Goal: Task Accomplishment & Management: Manage account settings

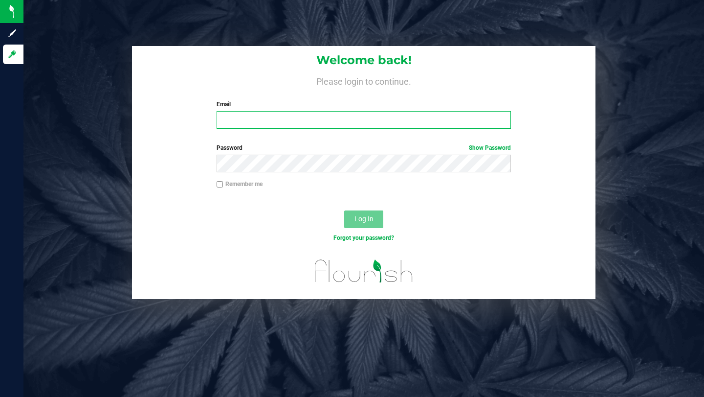
type input "briansearle@icloud.com"
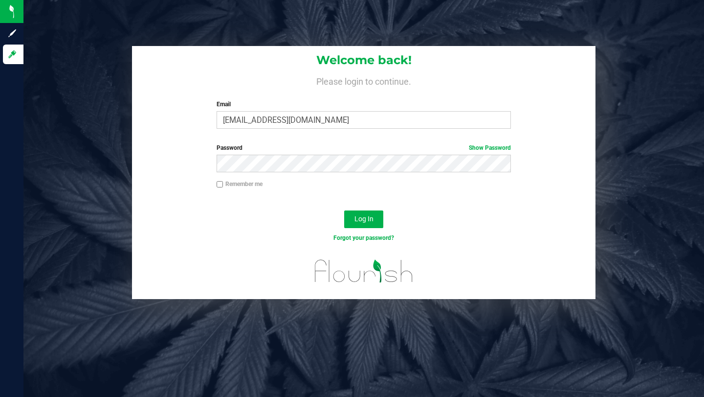
click at [270, 222] on div "Log In" at bounding box center [364, 222] width 464 height 33
click at [220, 184] on input "Remember me" at bounding box center [220, 184] width 7 height 7
checkbox input "true"
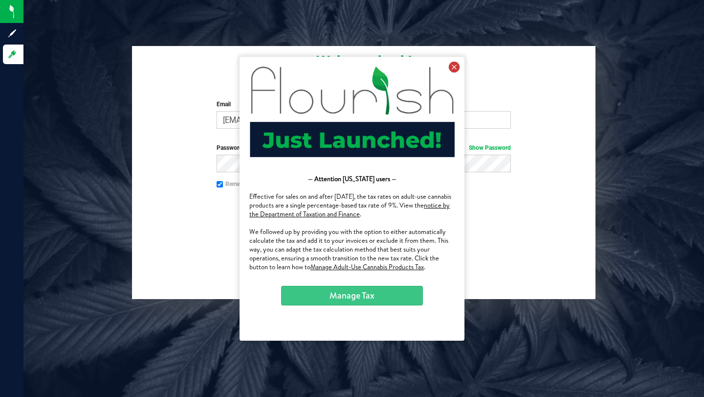
click at [454, 69] on icon at bounding box center [454, 66] width 11 height 11
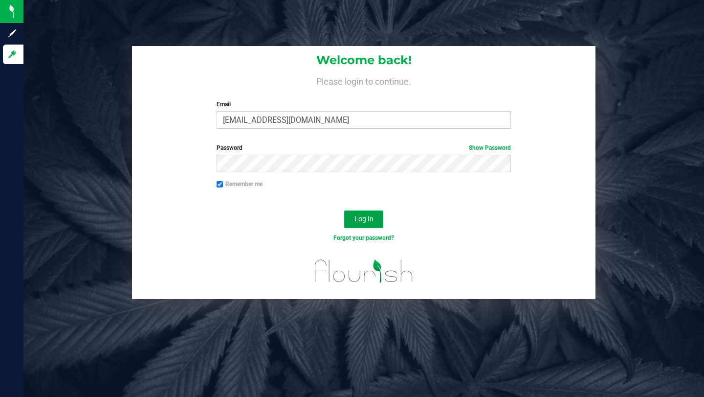
click at [363, 219] on span "Log In" at bounding box center [364, 219] width 19 height 8
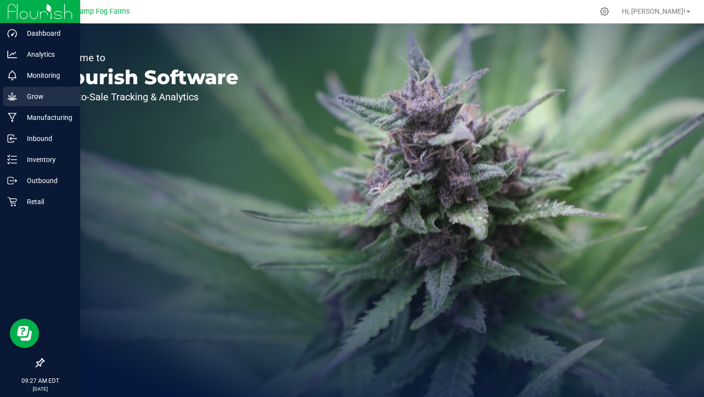
click at [12, 96] on icon at bounding box center [12, 96] width 10 height 10
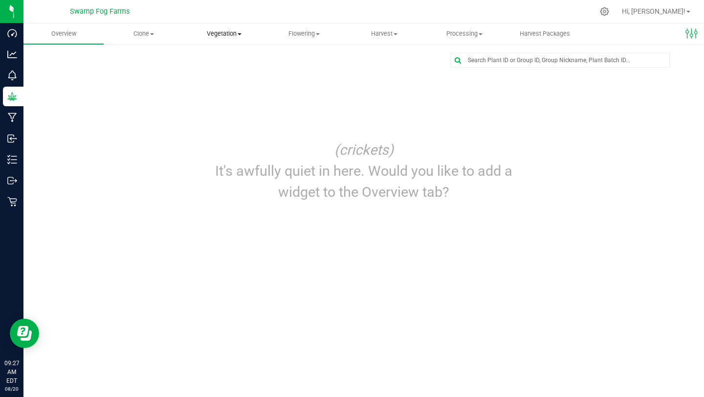
click at [238, 33] on span at bounding box center [240, 34] width 4 height 2
click at [219, 59] on span "Veg groups" at bounding box center [215, 59] width 62 height 8
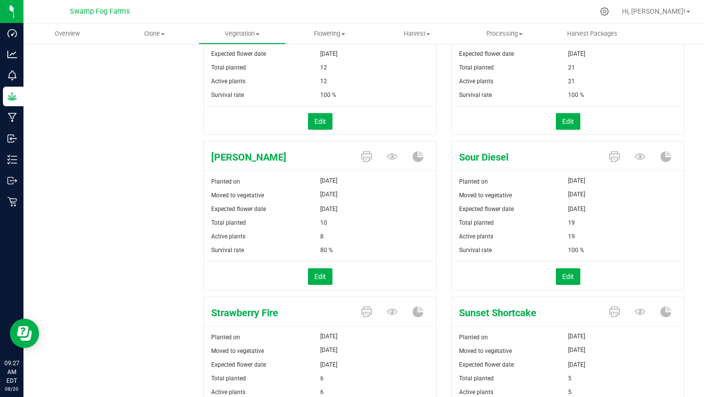
scroll to position [185, 0]
click at [571, 273] on button "Edit" at bounding box center [568, 276] width 24 height 17
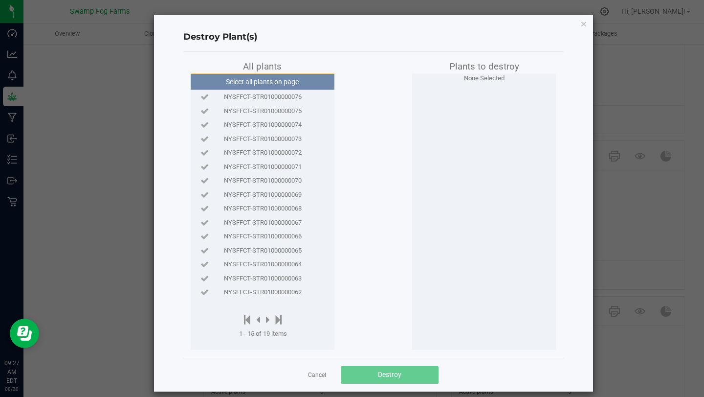
click at [251, 96] on span "NYSFFCT-STR01000000076" at bounding box center [263, 97] width 78 height 10
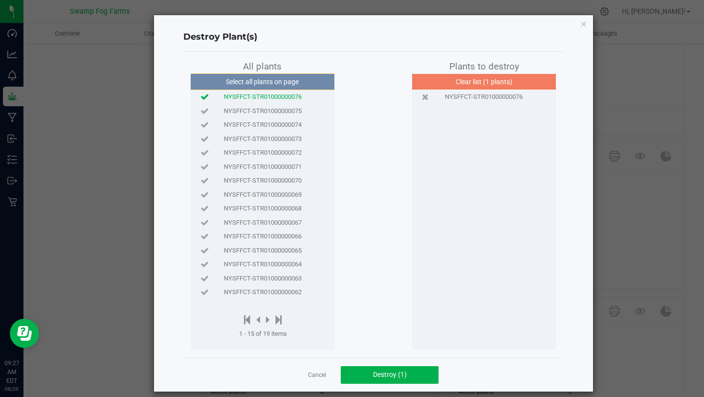
scroll to position [10, 0]
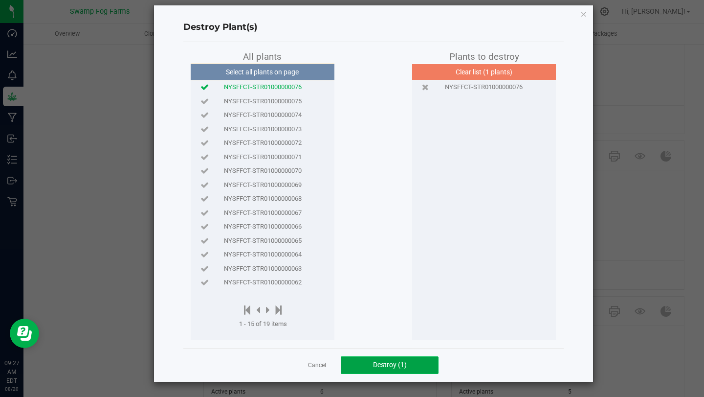
click at [389, 368] on span "Destroy (1)" at bounding box center [390, 365] width 34 height 8
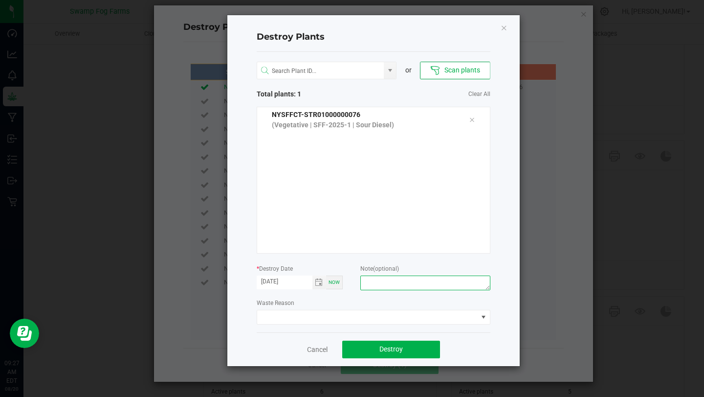
click at [386, 283] on textarea at bounding box center [426, 282] width 130 height 15
type textarea "HERM"
click at [370, 318] on span at bounding box center [367, 317] width 221 height 14
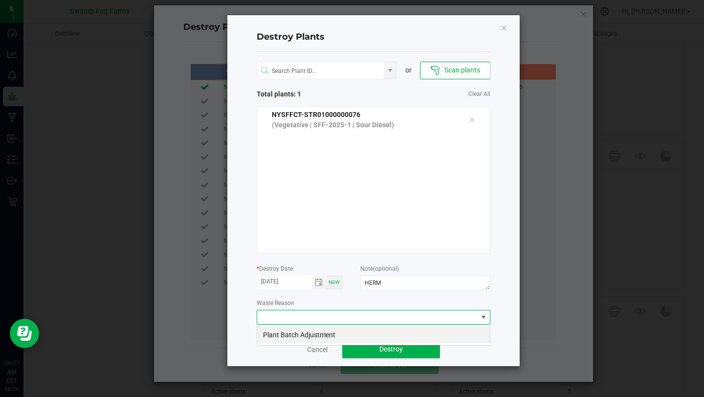
scroll to position [15, 234]
click at [318, 333] on li "Plant Batch Adjustment" at bounding box center [373, 334] width 233 height 17
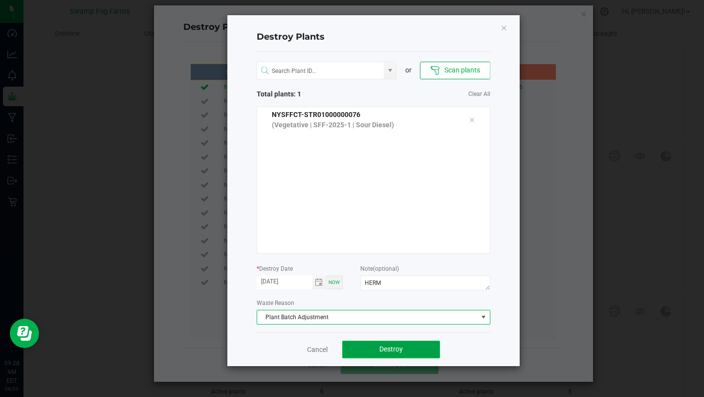
click at [388, 347] on span "Destroy" at bounding box center [391, 349] width 23 height 8
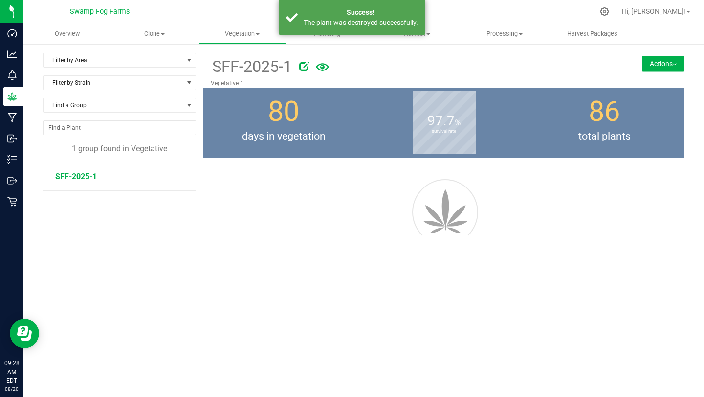
scroll to position [0, 0]
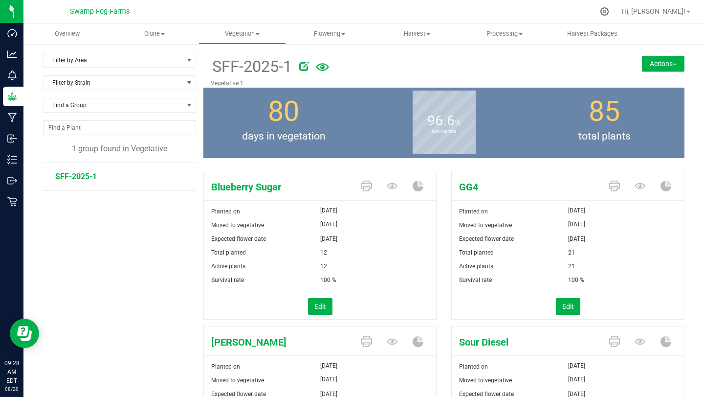
click at [244, 188] on span "Blueberry Sugar" at bounding box center [279, 187] width 150 height 15
click at [385, 253] on div "Total planted 12" at bounding box center [320, 253] width 232 height 14
click at [393, 185] on icon at bounding box center [392, 186] width 11 height 6
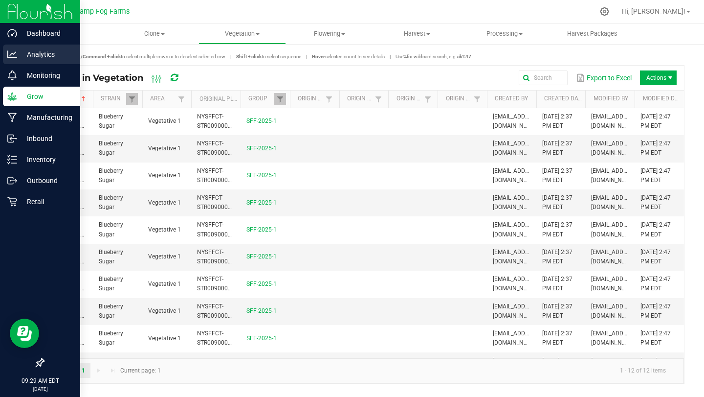
click at [36, 55] on p "Analytics" at bounding box center [46, 54] width 59 height 12
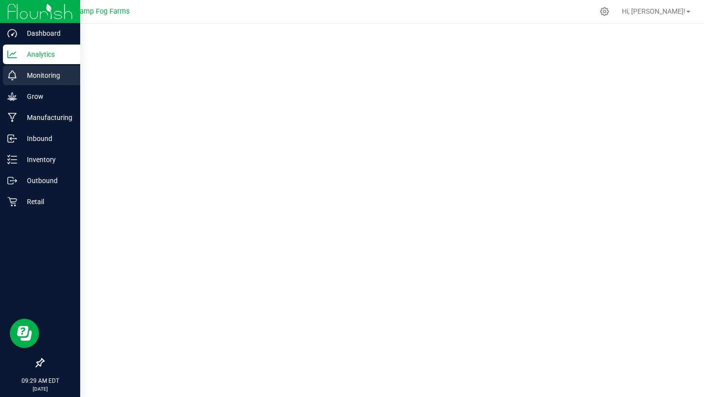
click at [26, 75] on p "Monitoring" at bounding box center [46, 75] width 59 height 12
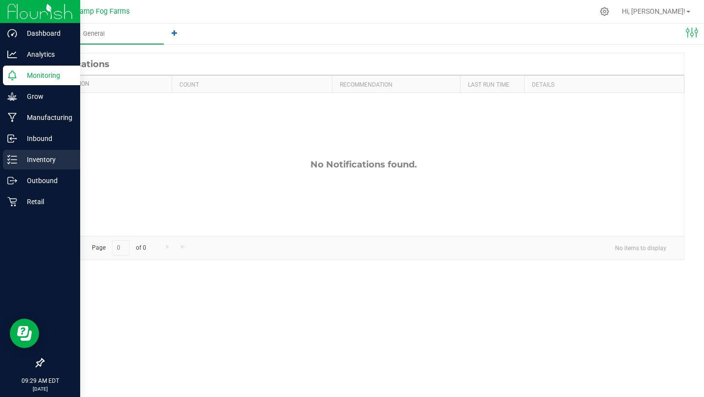
click at [32, 160] on p "Inventory" at bounding box center [46, 160] width 59 height 12
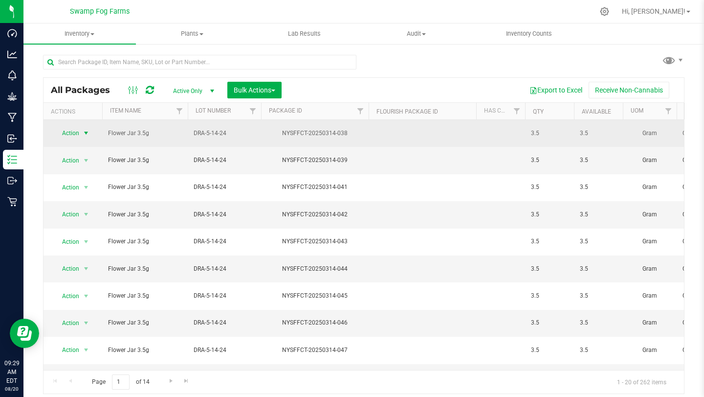
click at [87, 130] on span "select" at bounding box center [86, 133] width 8 height 8
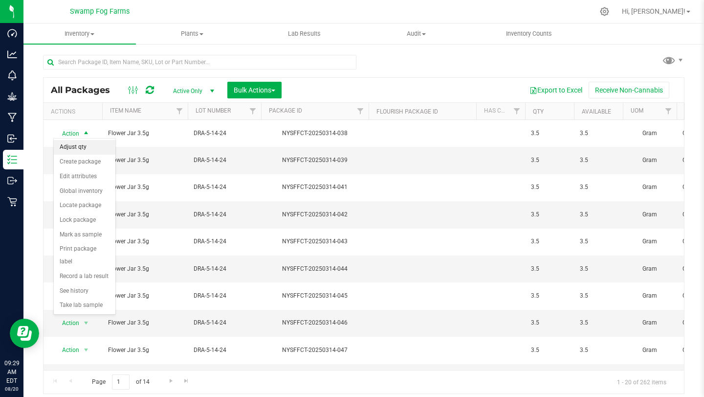
click at [78, 148] on li "Adjust qty" at bounding box center [85, 147] width 62 height 15
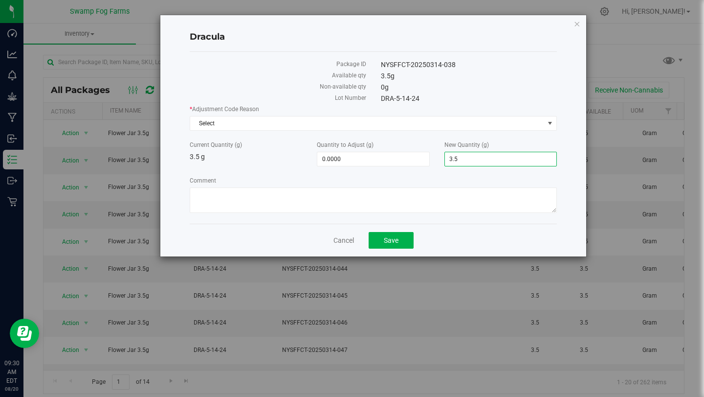
drag, startPoint x: 476, startPoint y: 157, endPoint x: 436, endPoint y: 162, distance: 40.5
click at [436, 162] on div "Current Quantity (g) 3.5 g Quantity to Adjust (g) 0.0000 0 New Quantity (g) 3.5…" at bounding box center [373, 153] width 382 height 26
type input "3"
type input "0"
type input "-3.5000"
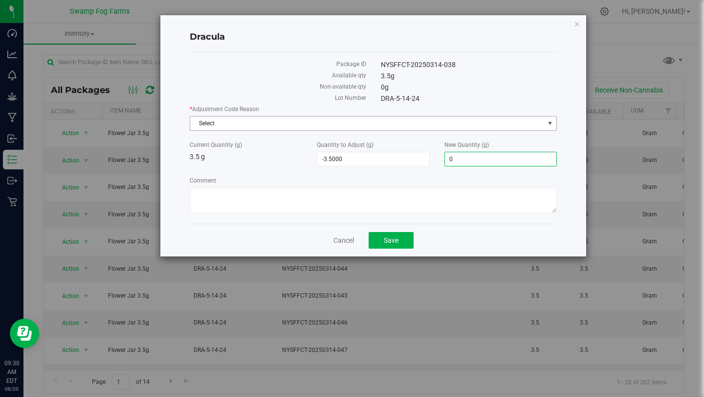
click at [365, 121] on span "Select" at bounding box center [367, 123] width 354 height 14
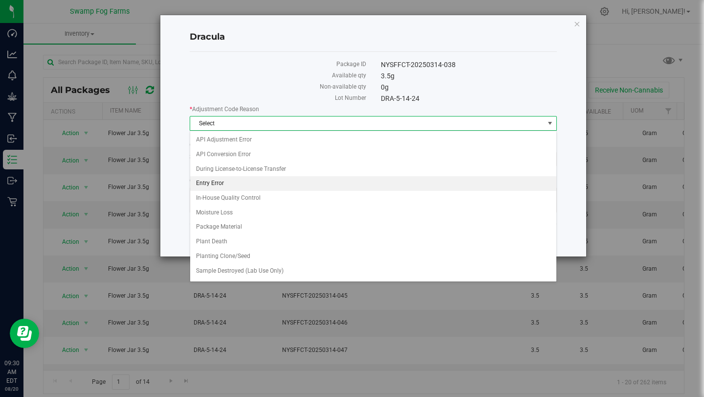
click at [230, 182] on li "Entry Error" at bounding box center [373, 183] width 366 height 15
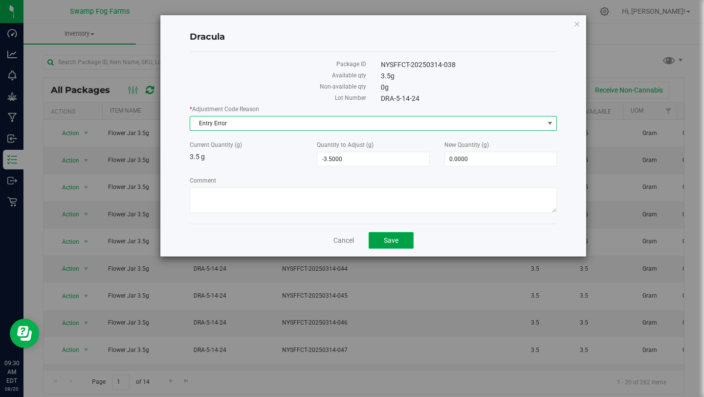
click at [389, 238] on span "Save" at bounding box center [391, 240] width 15 height 8
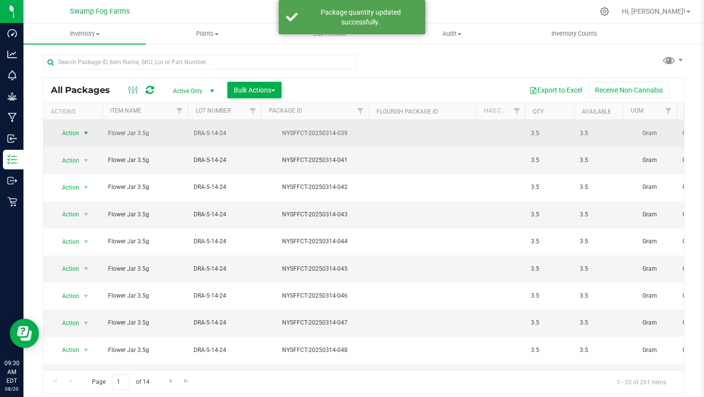
click at [86, 135] on span "select" at bounding box center [86, 133] width 12 height 14
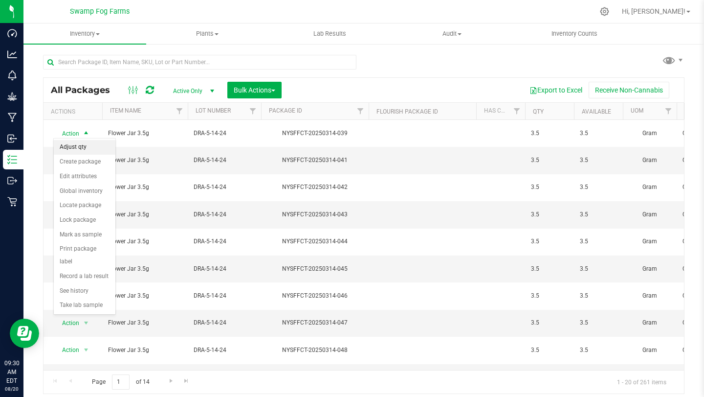
click at [80, 150] on li "Adjust qty" at bounding box center [85, 147] width 62 height 15
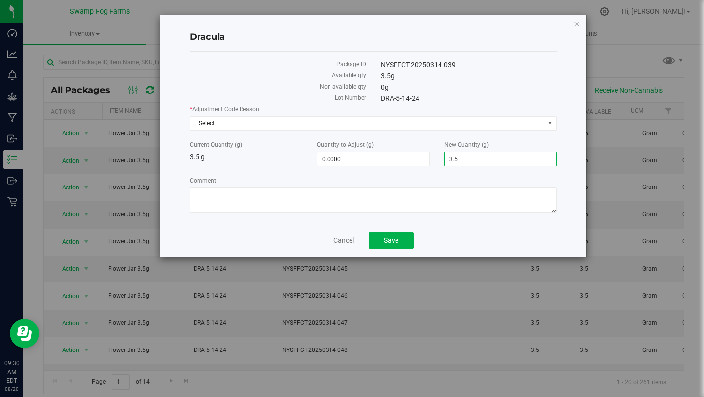
drag, startPoint x: 476, startPoint y: 161, endPoint x: 447, endPoint y: 160, distance: 28.9
click at [447, 160] on span "3.5000 3.5" at bounding box center [501, 159] width 113 height 15
type input "0"
type input "-3.5000"
type input "0.0000"
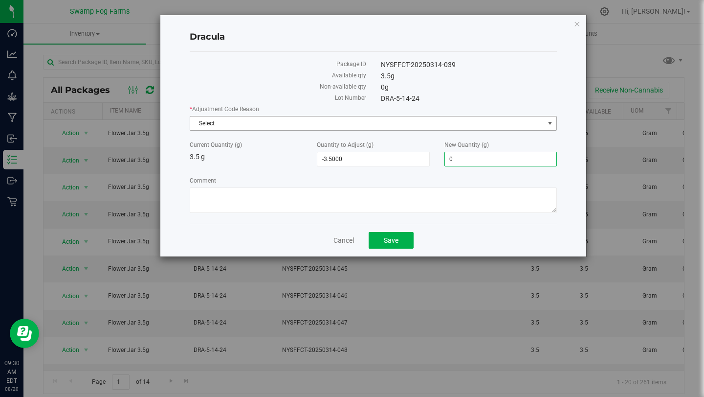
click at [435, 124] on span "Select" at bounding box center [367, 123] width 354 height 14
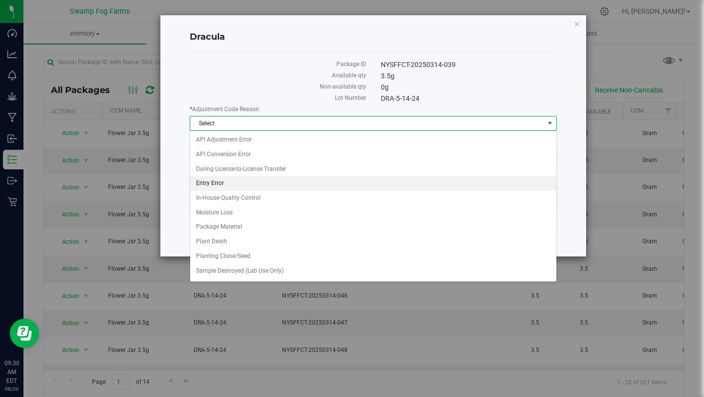
click at [243, 187] on li "Entry Error" at bounding box center [373, 183] width 366 height 15
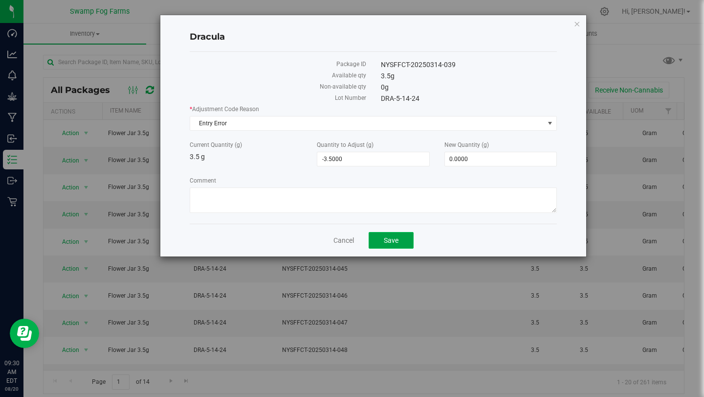
click at [387, 239] on span "Save" at bounding box center [391, 240] width 15 height 8
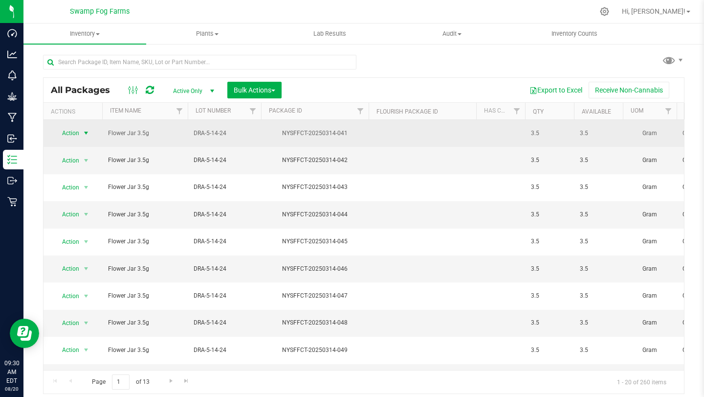
click at [88, 131] on span "select" at bounding box center [86, 133] width 8 height 8
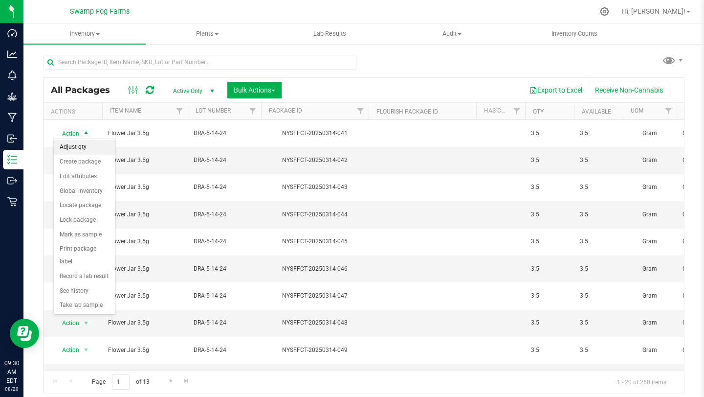
click at [76, 146] on li "Adjust qty" at bounding box center [85, 147] width 62 height 15
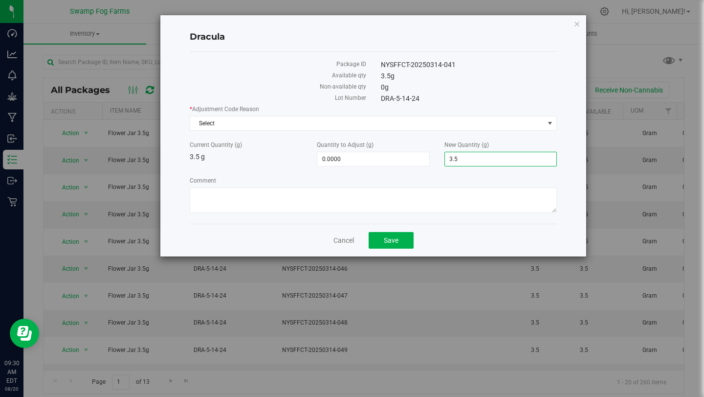
drag, startPoint x: 480, startPoint y: 158, endPoint x: 449, endPoint y: 162, distance: 32.0
click at [449, 162] on span "3.5000 3.5" at bounding box center [501, 159] width 113 height 15
type input "0"
type input "-3.5000"
type input "0.0000"
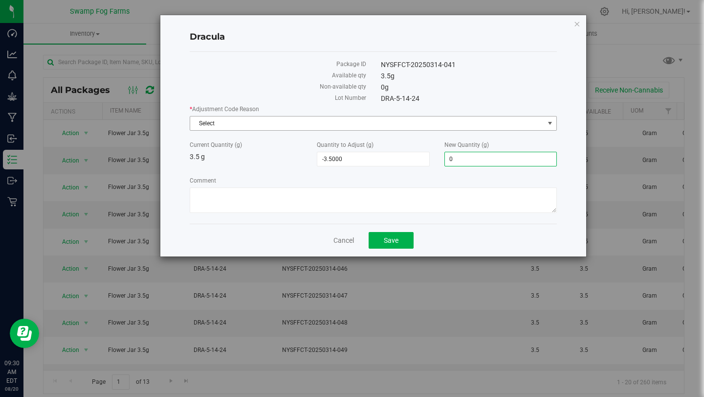
click at [439, 124] on span "Select" at bounding box center [367, 123] width 354 height 14
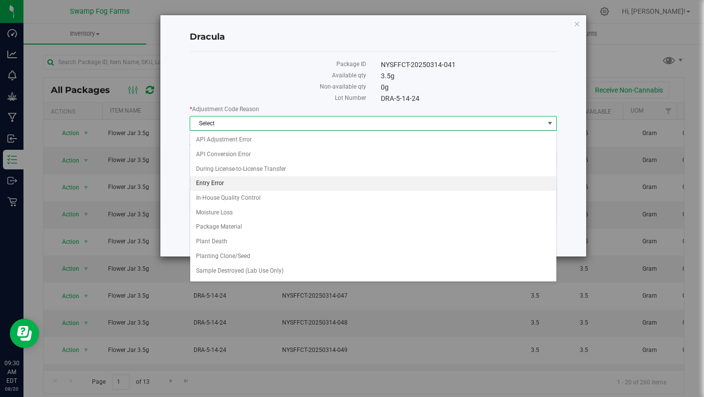
click at [246, 185] on li "Entry Error" at bounding box center [373, 183] width 366 height 15
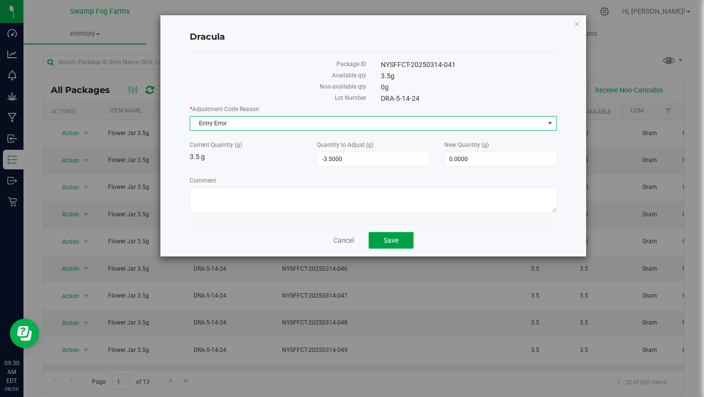
click at [392, 242] on span "Save" at bounding box center [391, 240] width 15 height 8
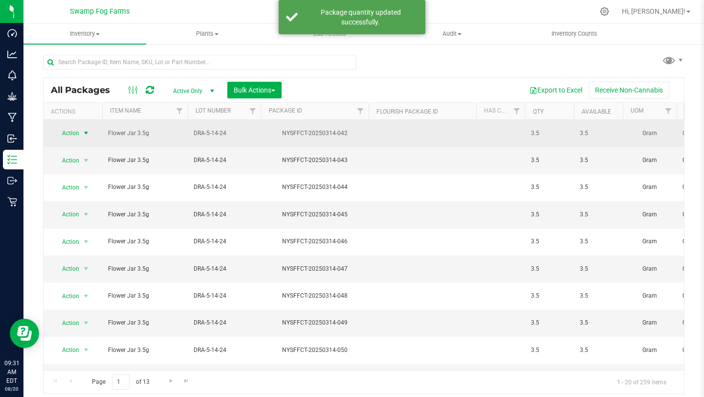
click at [82, 134] on span "select" at bounding box center [86, 133] width 8 height 8
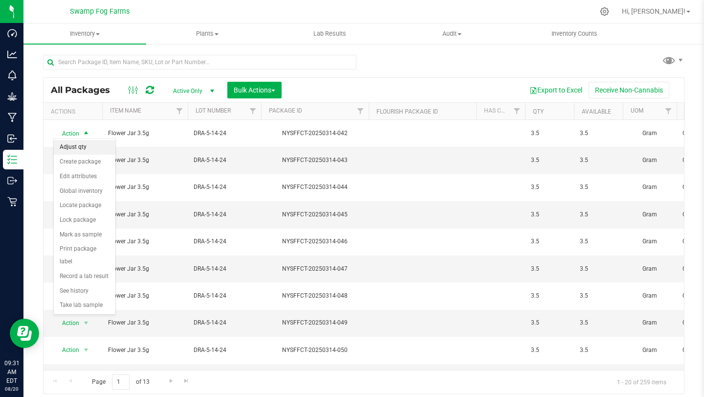
click at [80, 147] on li "Adjust qty" at bounding box center [85, 147] width 62 height 15
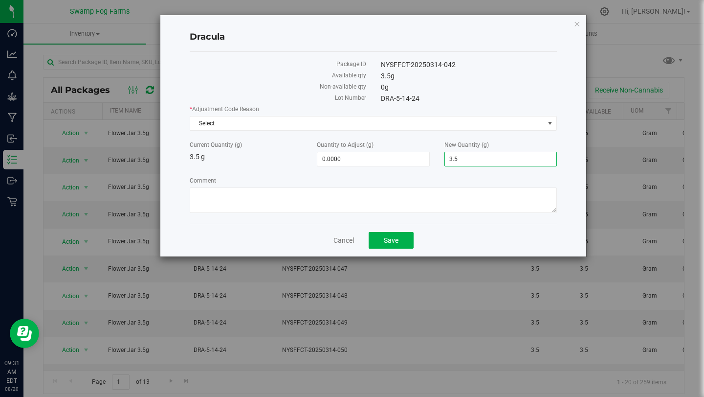
drag, startPoint x: 484, startPoint y: 159, endPoint x: 451, endPoint y: 158, distance: 33.8
click at [450, 159] on span "3.5000 3.5" at bounding box center [501, 159] width 113 height 15
type input "0"
type input "-3.5000"
type input "0.0000"
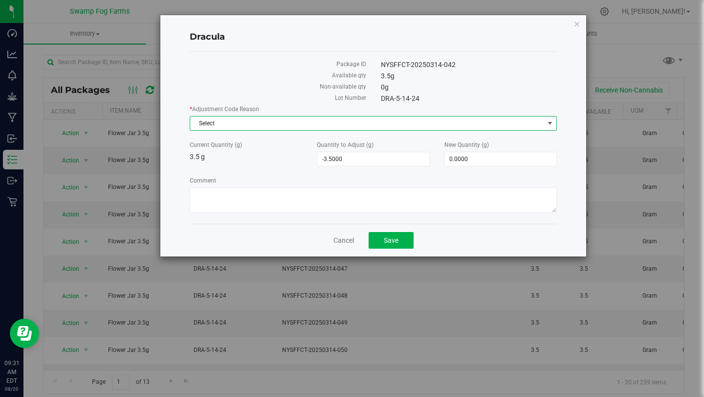
click at [433, 123] on span "Select" at bounding box center [367, 123] width 354 height 14
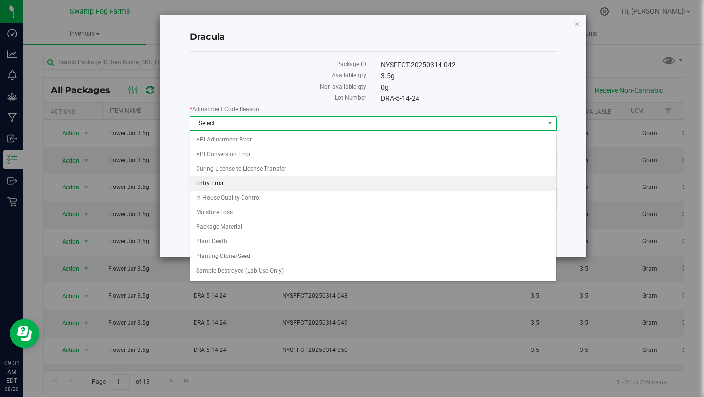
click at [227, 183] on li "Entry Error" at bounding box center [373, 183] width 366 height 15
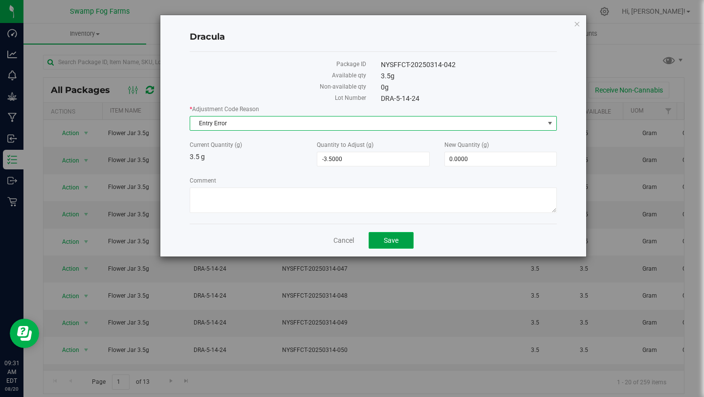
click at [402, 241] on button "Save" at bounding box center [391, 240] width 45 height 17
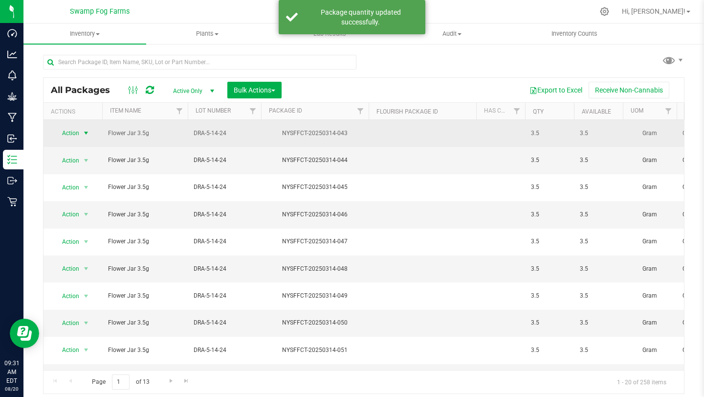
click at [78, 130] on span "Action" at bounding box center [66, 133] width 26 height 14
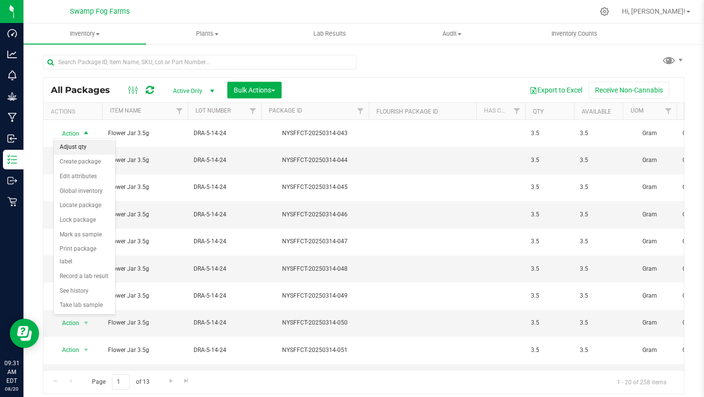
click at [78, 147] on li "Adjust qty" at bounding box center [85, 147] width 62 height 15
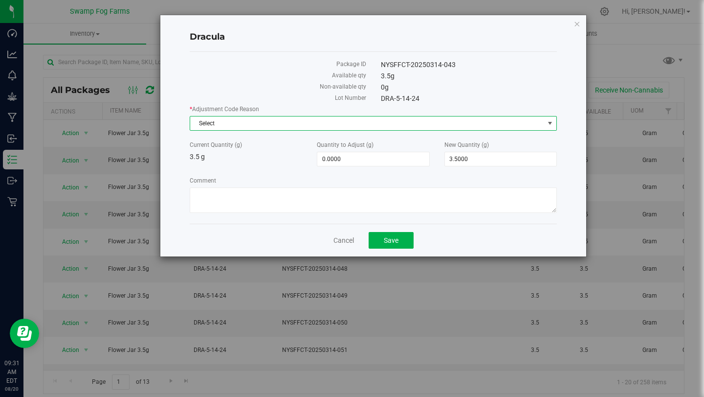
click at [431, 125] on span "Select" at bounding box center [367, 123] width 354 height 14
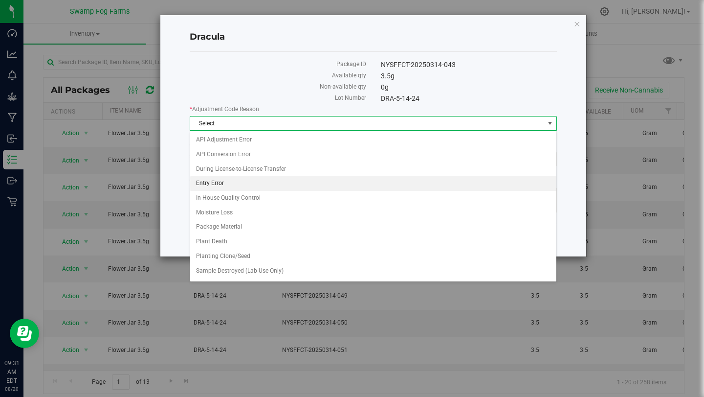
click at [241, 184] on li "Entry Error" at bounding box center [373, 183] width 366 height 15
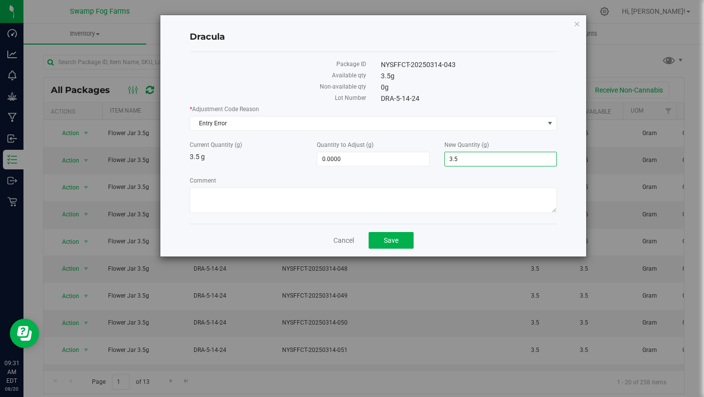
drag, startPoint x: 476, startPoint y: 163, endPoint x: 449, endPoint y: 159, distance: 27.7
click at [449, 159] on span "3.5000 3.5" at bounding box center [501, 159] width 113 height 15
type input "0"
type input "-3.5000"
type input "0.0000"
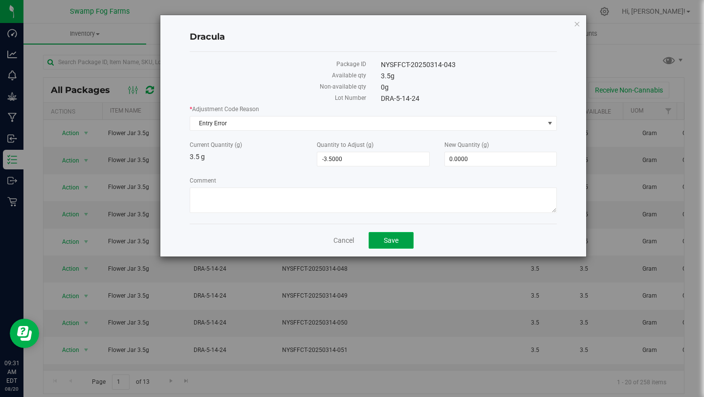
click at [388, 242] on span "Save" at bounding box center [391, 240] width 15 height 8
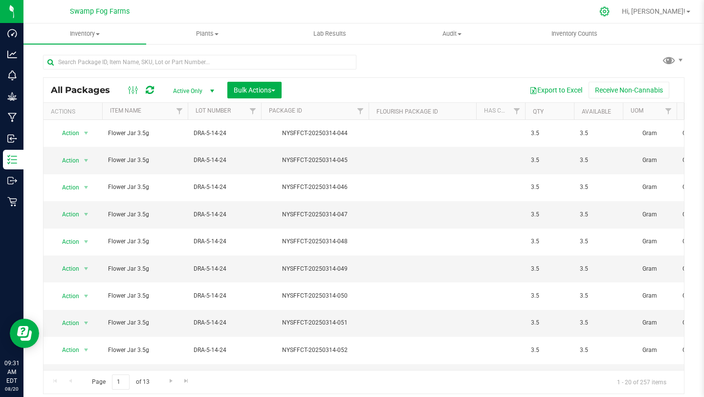
click at [610, 13] on icon at bounding box center [604, 11] width 9 height 9
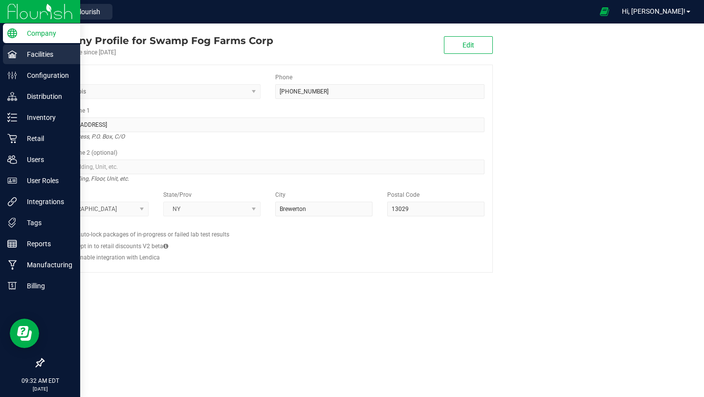
click at [7, 48] on div "Facilities" at bounding box center [41, 55] width 77 height 20
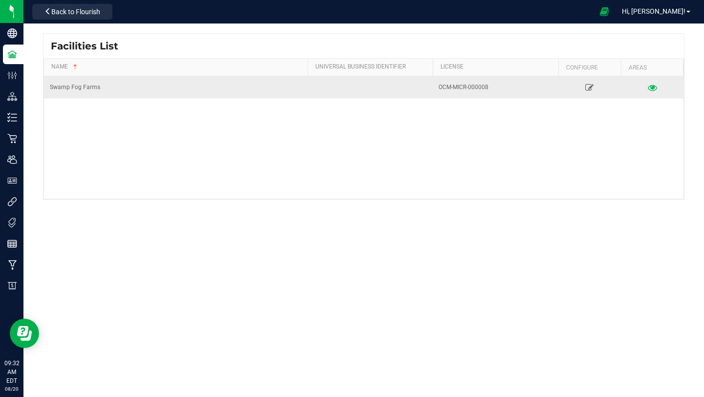
click at [653, 86] on icon at bounding box center [652, 87] width 9 height 7
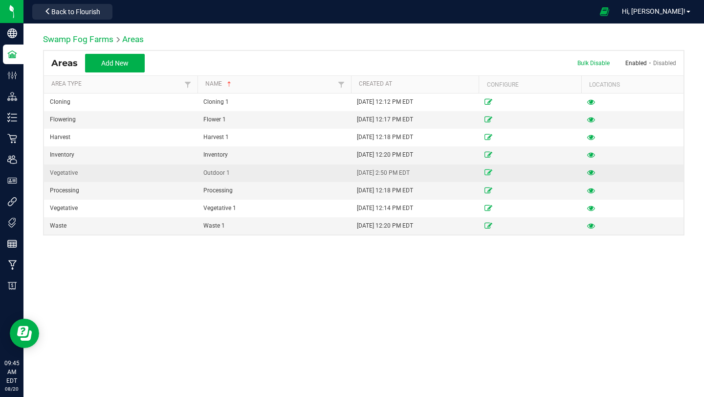
click at [491, 172] on icon at bounding box center [489, 172] width 8 height 6
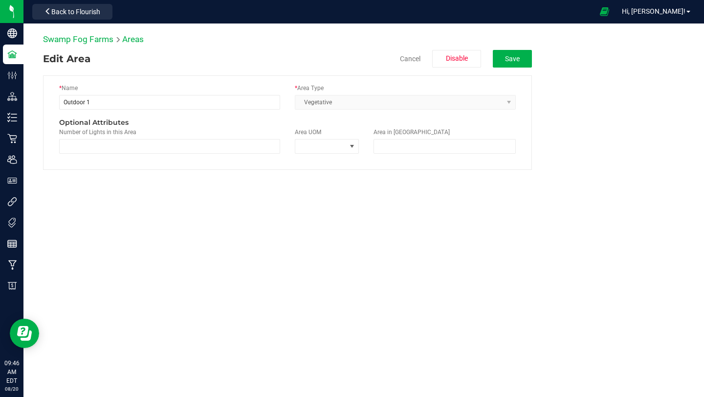
click at [490, 101] on kendo-dropdownlist "Vegetative" at bounding box center [405, 102] width 221 height 15
click at [511, 102] on kendo-dropdownlist "Vegetative" at bounding box center [405, 102] width 221 height 15
click at [346, 284] on div "Swamp Fog Farms Areas Edit Area Cancel Disable Save * Name Outdoor 1 * Area Typ…" at bounding box center [363, 155] width 681 height 264
click at [414, 57] on button "Cancel" at bounding box center [410, 59] width 21 height 18
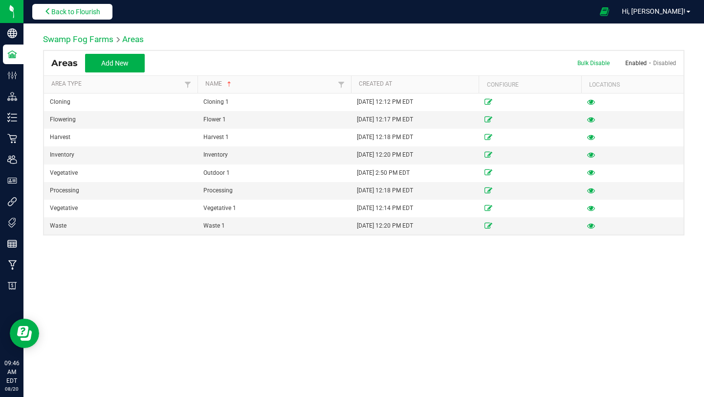
click at [60, 12] on span "Back to Flourish" at bounding box center [75, 12] width 49 height 8
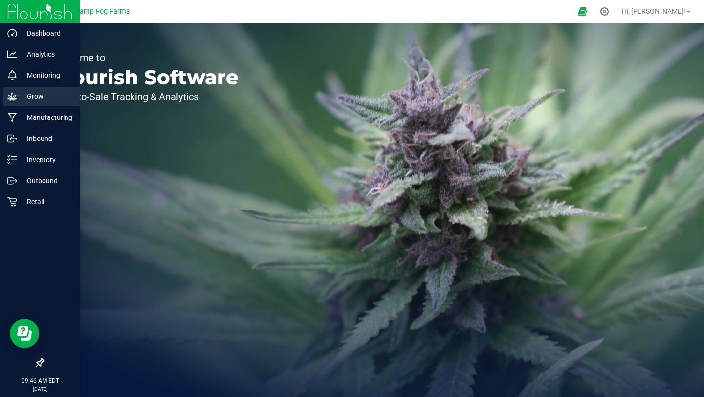
click at [33, 97] on p "Grow" at bounding box center [46, 97] width 59 height 12
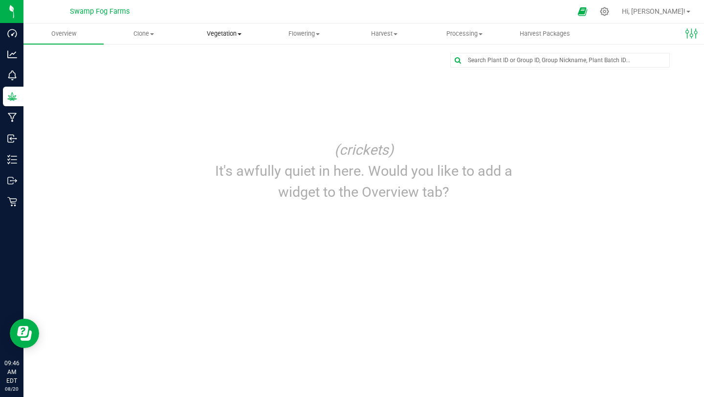
click at [238, 32] on span "Vegetation" at bounding box center [223, 33] width 79 height 9
click at [215, 68] on span "Veg plants" at bounding box center [214, 71] width 60 height 8
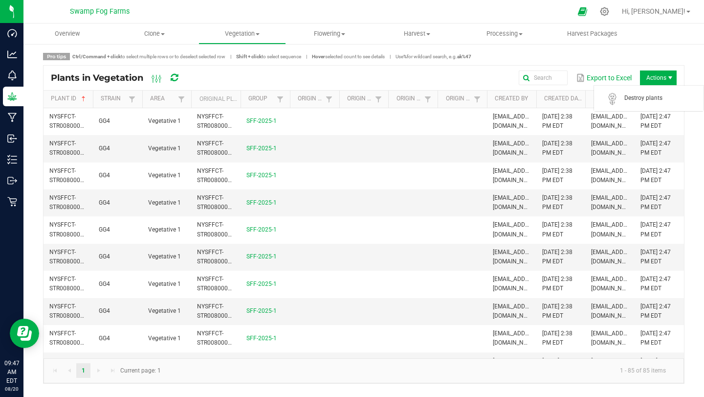
click at [662, 77] on span "Actions" at bounding box center [658, 77] width 37 height 15
click at [401, 76] on div "Export to Excel Actions" at bounding box center [436, 77] width 482 height 17
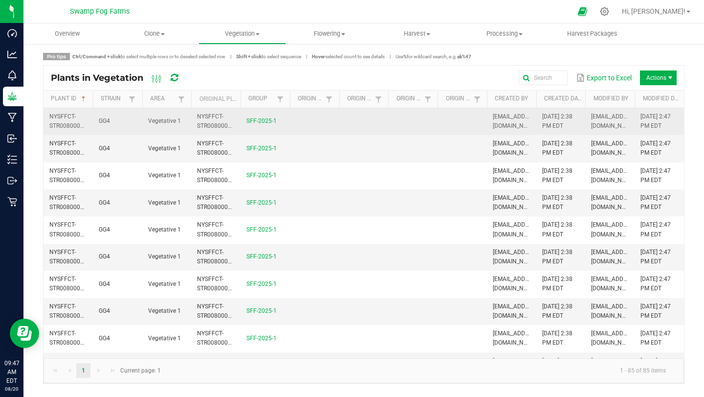
click at [322, 127] on td at bounding box center [314, 121] width 49 height 27
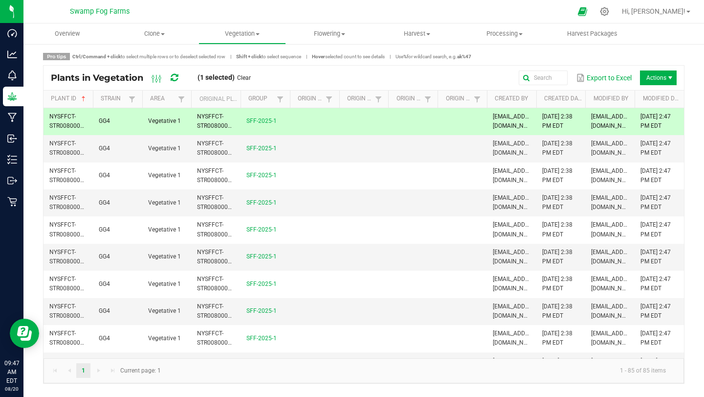
click at [334, 74] on div "Export to Excel Actions" at bounding box center [467, 77] width 419 height 17
click at [248, 80] on link "Clear" at bounding box center [244, 78] width 14 height 8
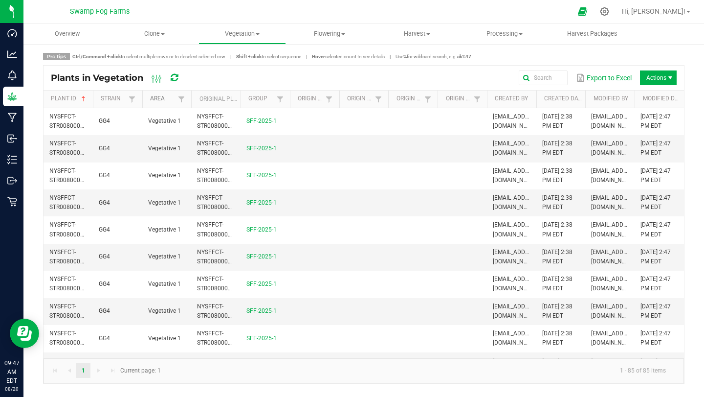
click at [157, 97] on link "Area" at bounding box center [162, 99] width 25 height 8
click at [241, 34] on span "Vegetation" at bounding box center [242, 33] width 87 height 9
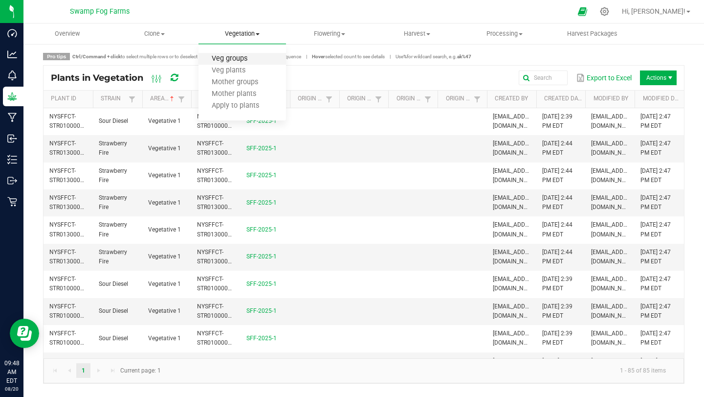
click at [233, 61] on span "Veg groups" at bounding box center [230, 59] width 62 height 8
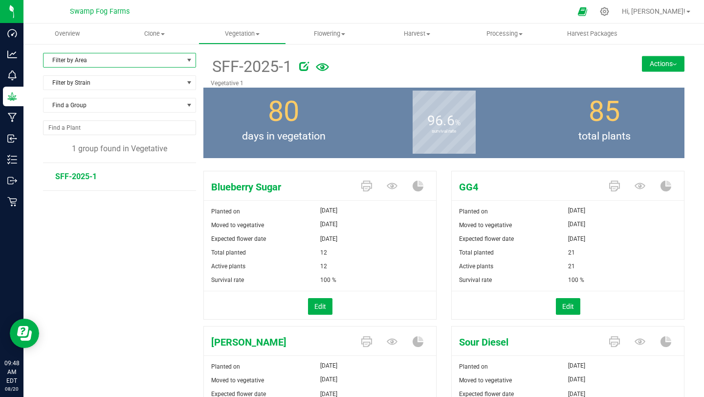
click at [145, 61] on span "Filter by Area" at bounding box center [114, 60] width 140 height 14
click at [64, 89] on li "Outdoor 1" at bounding box center [120, 91] width 152 height 15
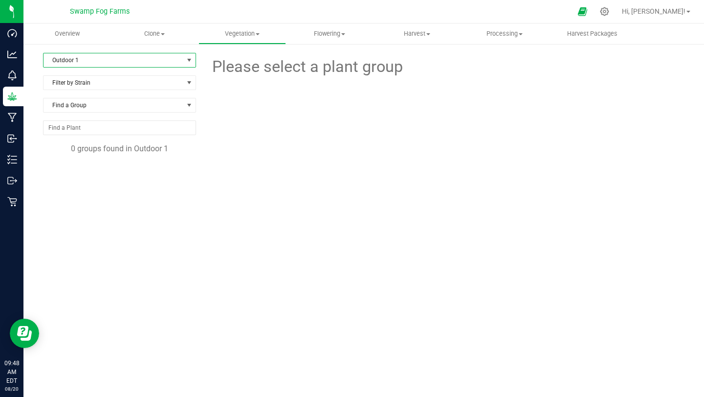
click at [80, 63] on span "Outdoor 1" at bounding box center [114, 60] width 140 height 14
click at [76, 109] on span "Find a Group" at bounding box center [114, 105] width 140 height 14
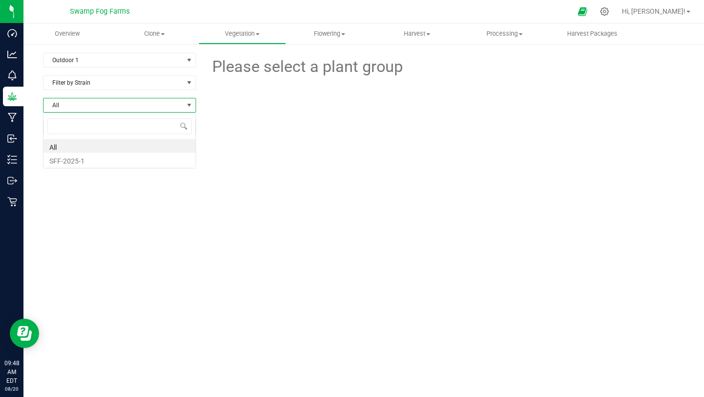
scroll to position [15, 153]
click at [64, 163] on li "SFF-2025-1" at bounding box center [120, 160] width 152 height 14
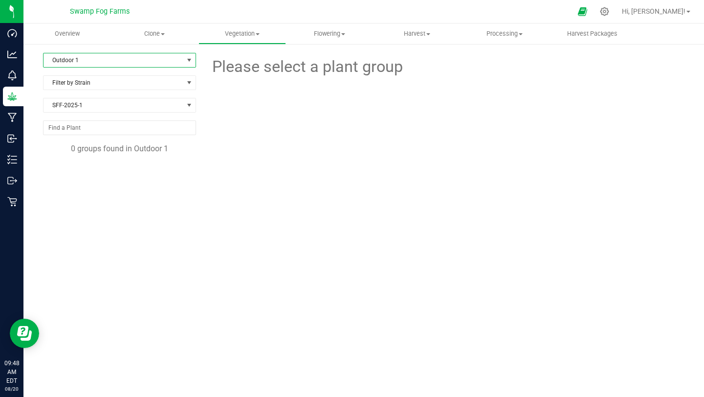
click at [111, 60] on span "Outdoor 1" at bounding box center [114, 60] width 140 height 14
click at [106, 74] on li "All" at bounding box center [120, 76] width 152 height 15
